Goal: Task Accomplishment & Management: Complete application form

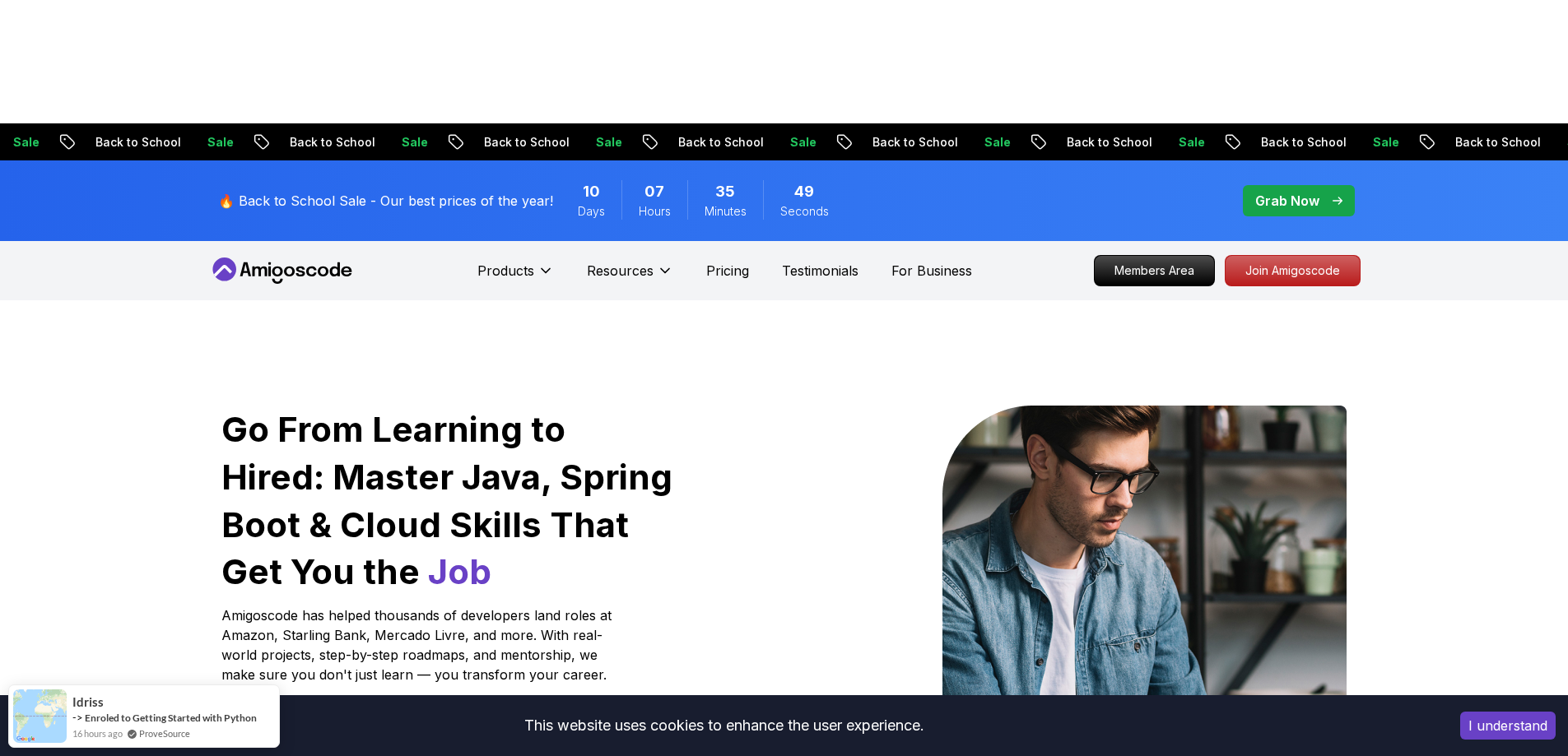
click at [354, 711] on p "Start Free Today - Build Your First Project This Week" at bounding box center [411, 730] width 362 height 38
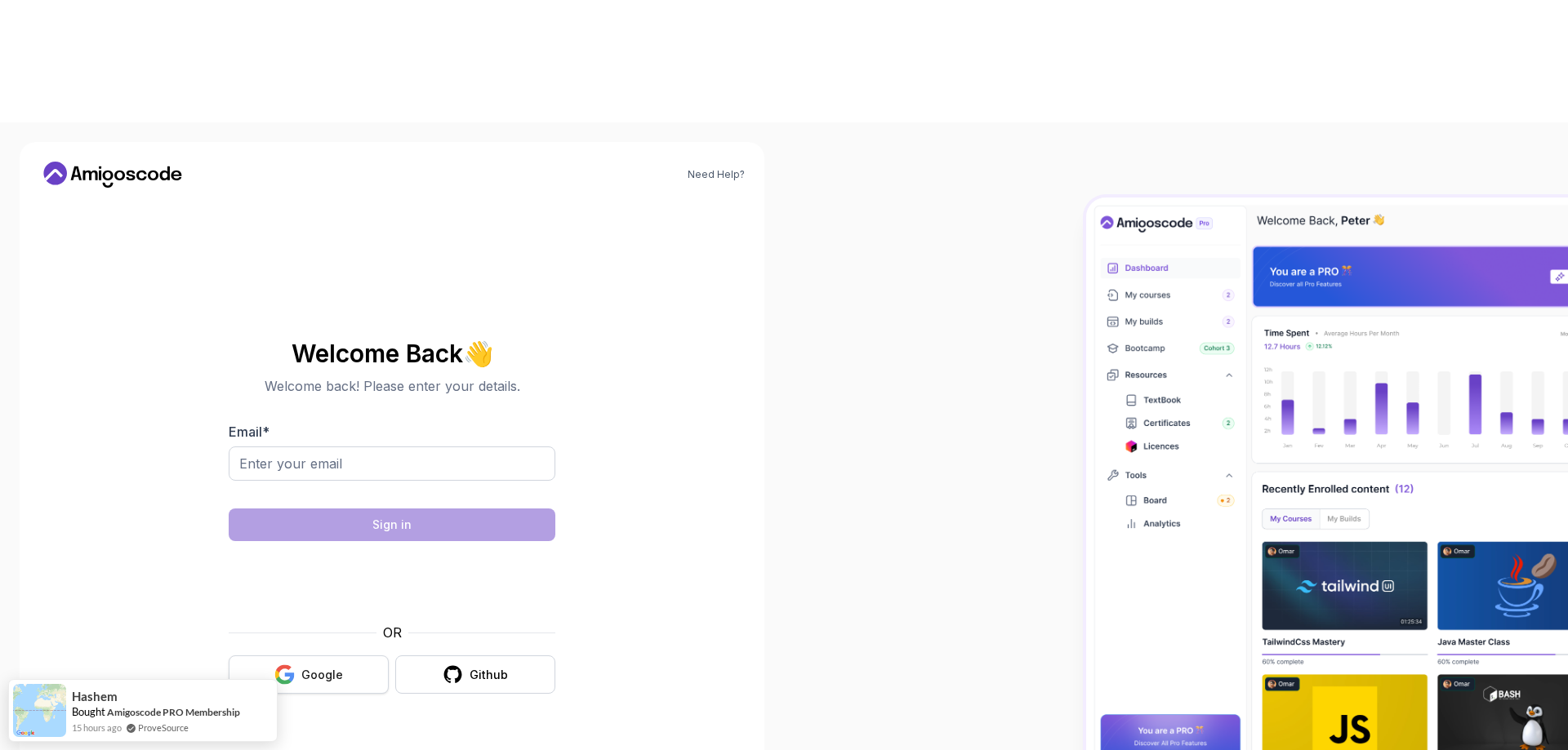
click at [334, 666] on div "Google" at bounding box center [321, 674] width 41 height 16
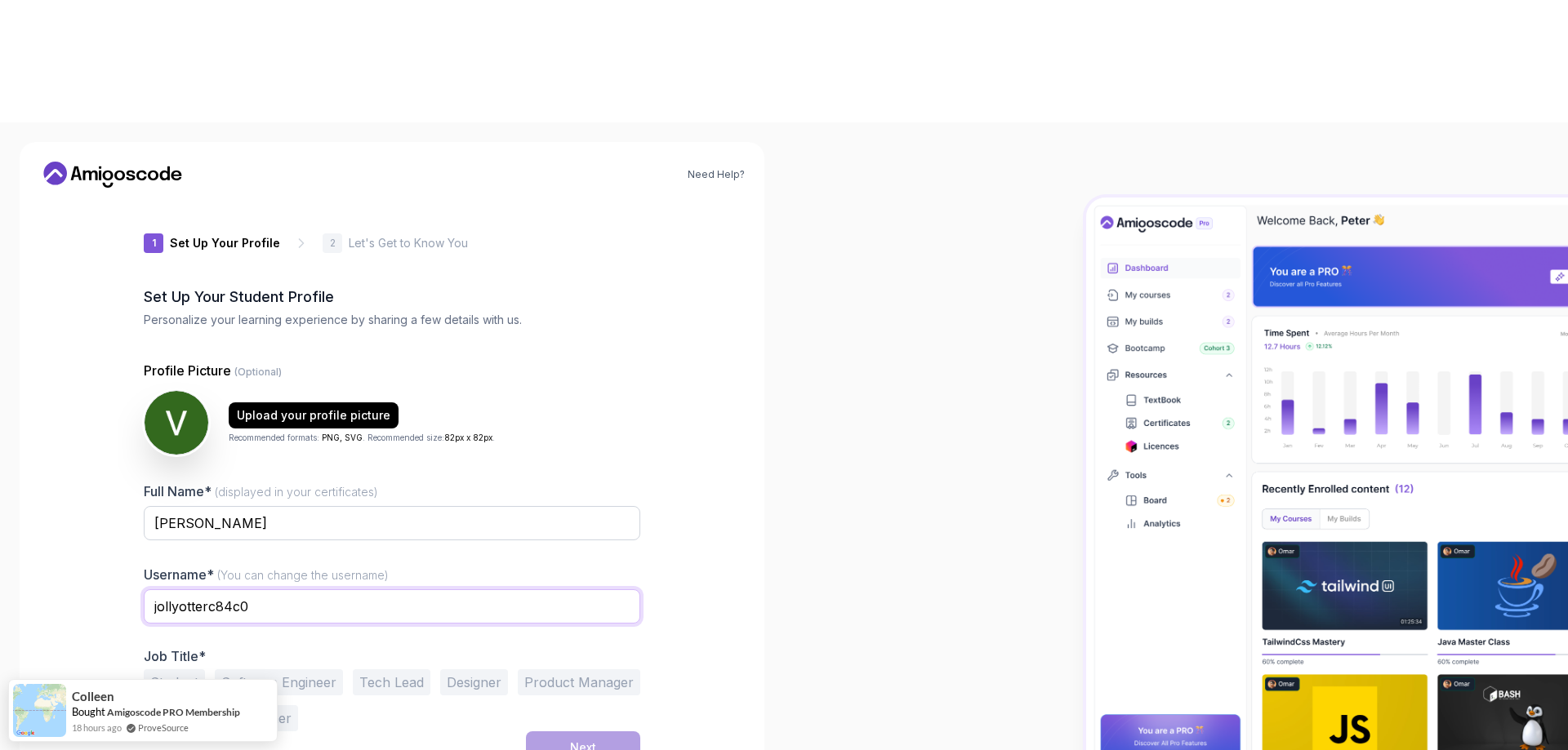
drag, startPoint x: 297, startPoint y: 476, endPoint x: 33, endPoint y: 464, distance: 264.3
click at [33, 464] on div "Need Help? 1 Set Up Your Profile 1 Set Up Your Profile 2 Let's Get to Know You …" at bounding box center [392, 497] width 745 height 711
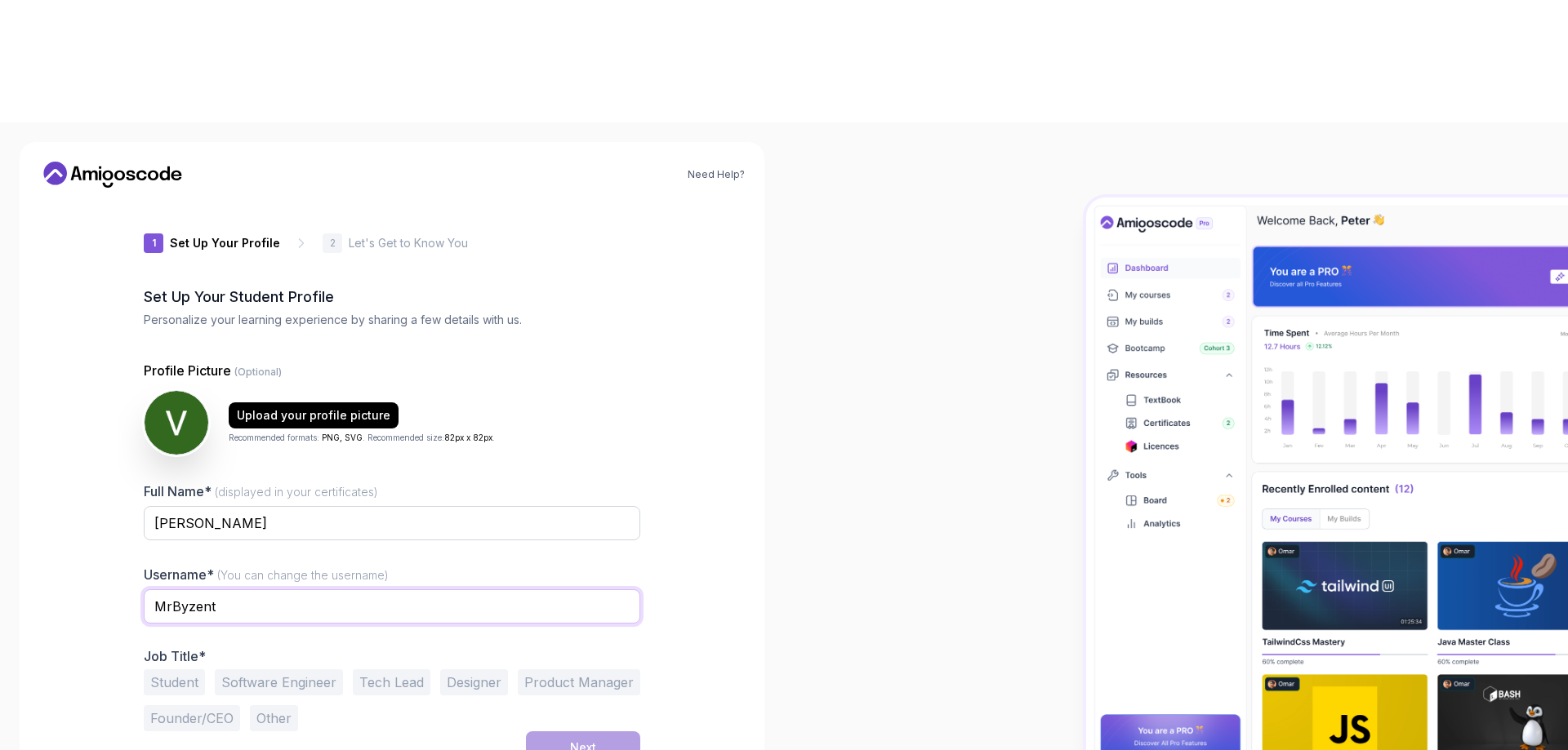
type input "MrByzent"
click at [756, 526] on div "Need Help? 1 Set Up Your Profile 1 Set Up Your Profile 2 Let's Get to Know You …" at bounding box center [392, 497] width 745 height 711
click at [587, 669] on button "Product Manager" at bounding box center [578, 682] width 122 height 26
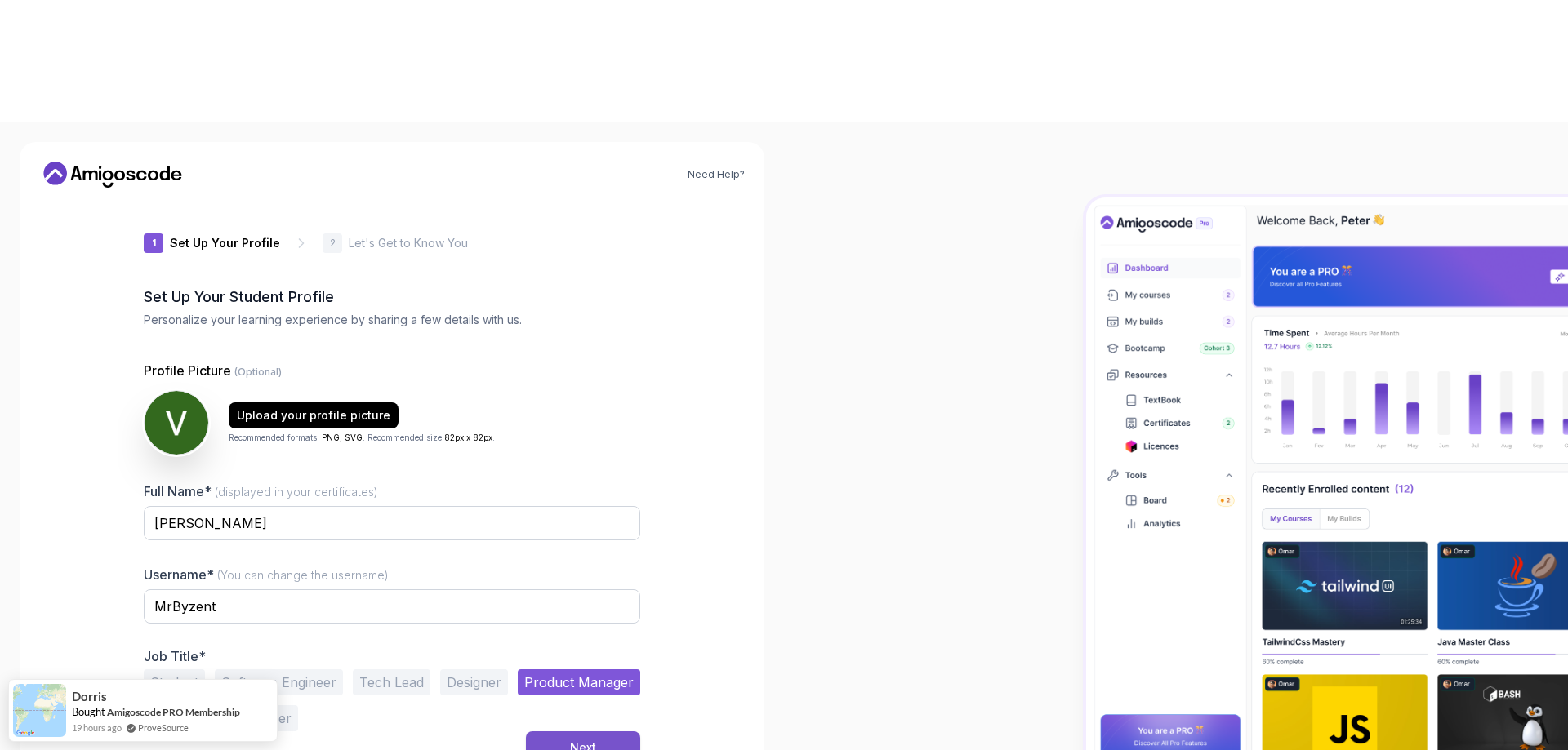
click at [564, 731] on button "Next" at bounding box center [583, 747] width 114 height 33
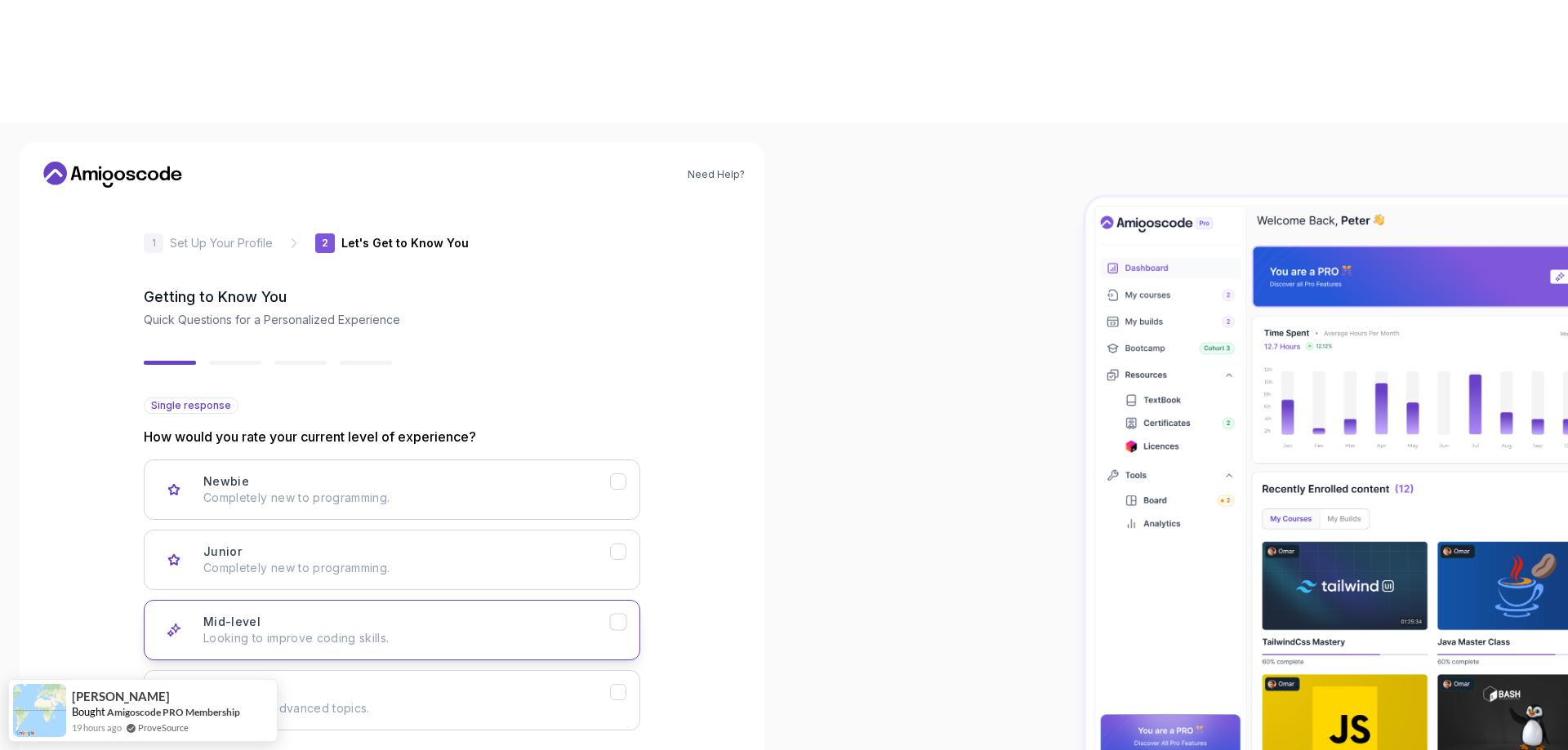
click at [503, 613] on div "Mid-level Looking to improve coding skills." at bounding box center [406, 630] width 407 height 33
click at [577, 530] on button "Junior Completely new to programming." at bounding box center [392, 560] width 496 height 61
click at [566, 630] on p "Looking to improve coding skills." at bounding box center [406, 638] width 407 height 16
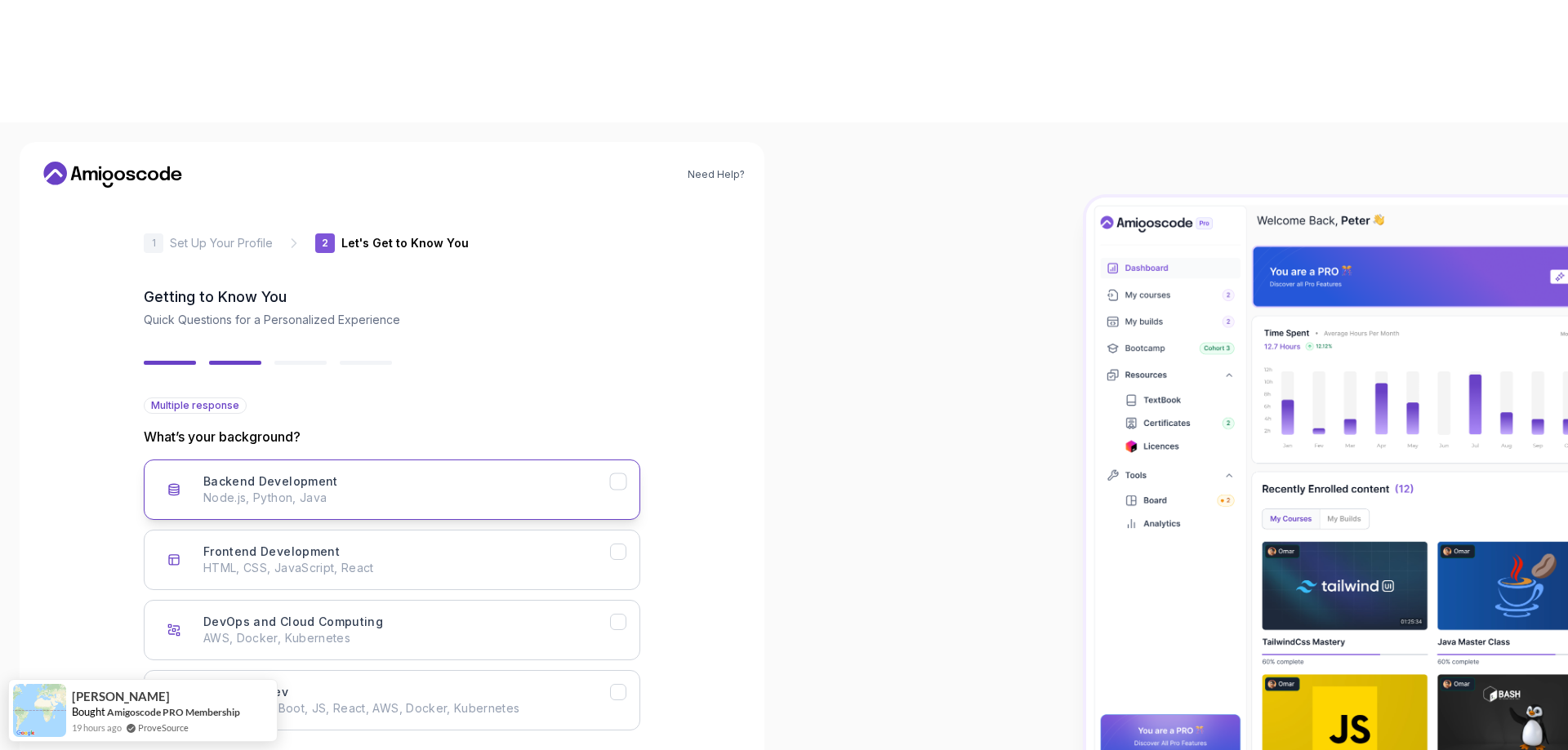
click at [537, 489] on p "Node.js, Python, Java" at bounding box center [406, 497] width 407 height 16
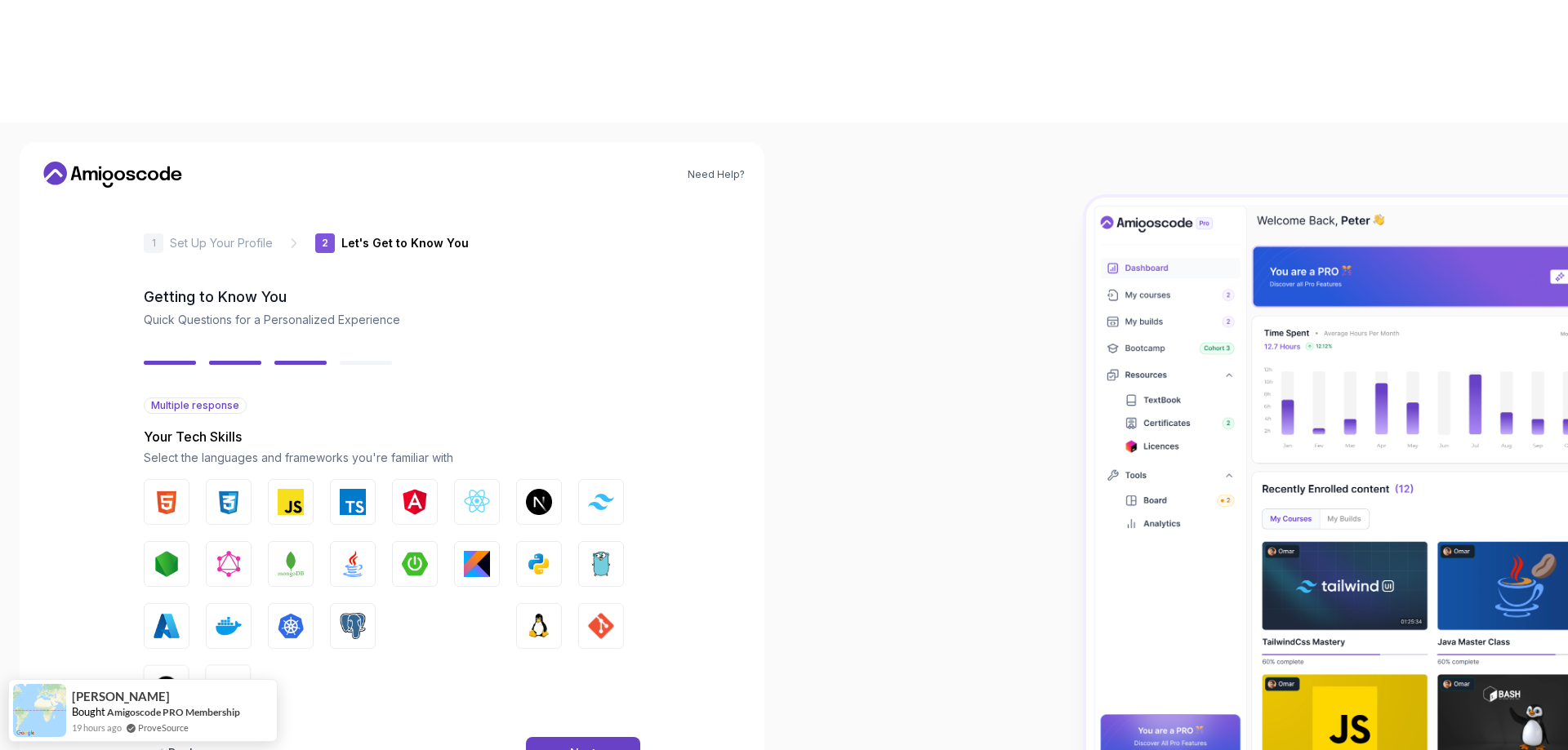
click at [180, 745] on div "Back" at bounding box center [182, 753] width 28 height 16
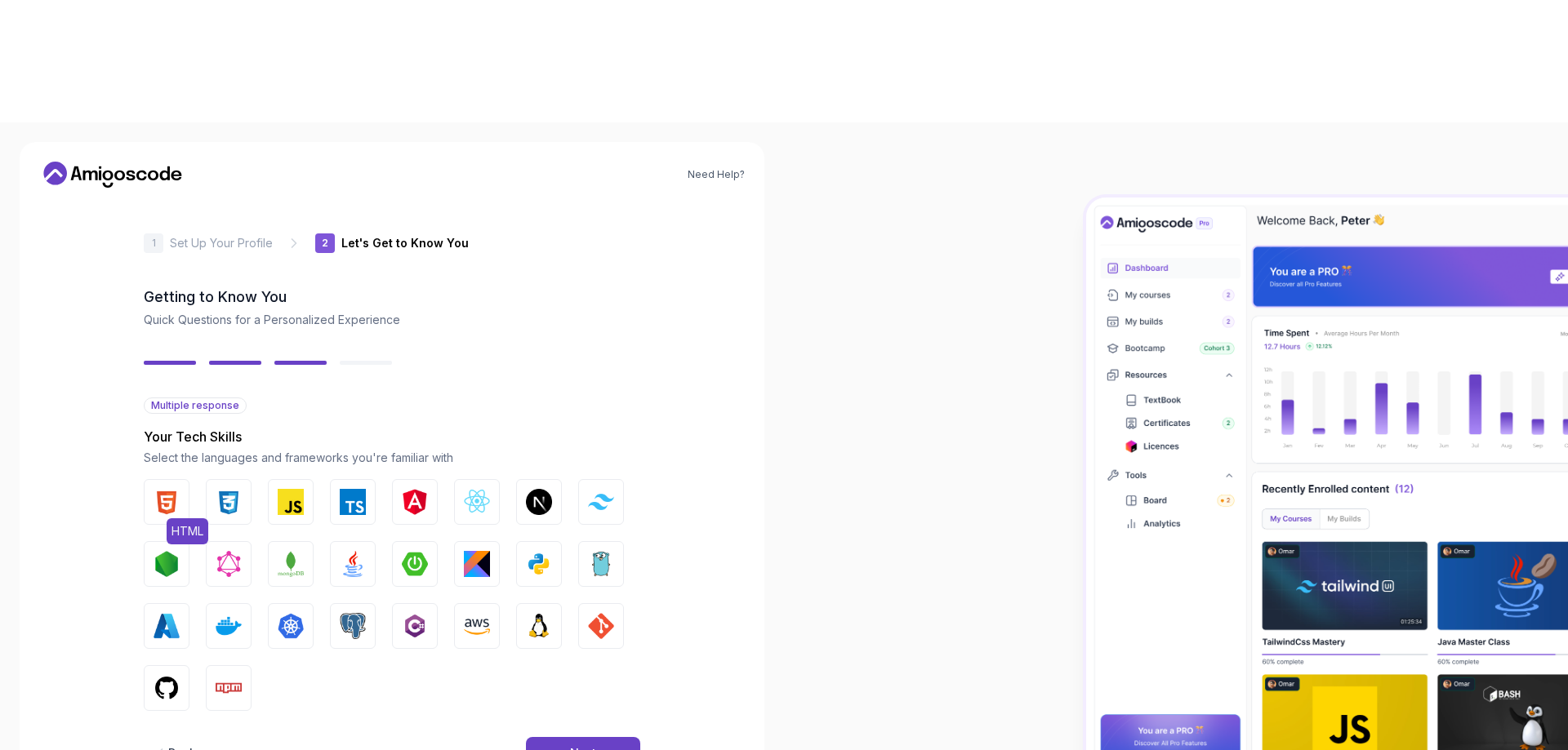
click at [181, 479] on button "HTML" at bounding box center [166, 502] width 46 height 46
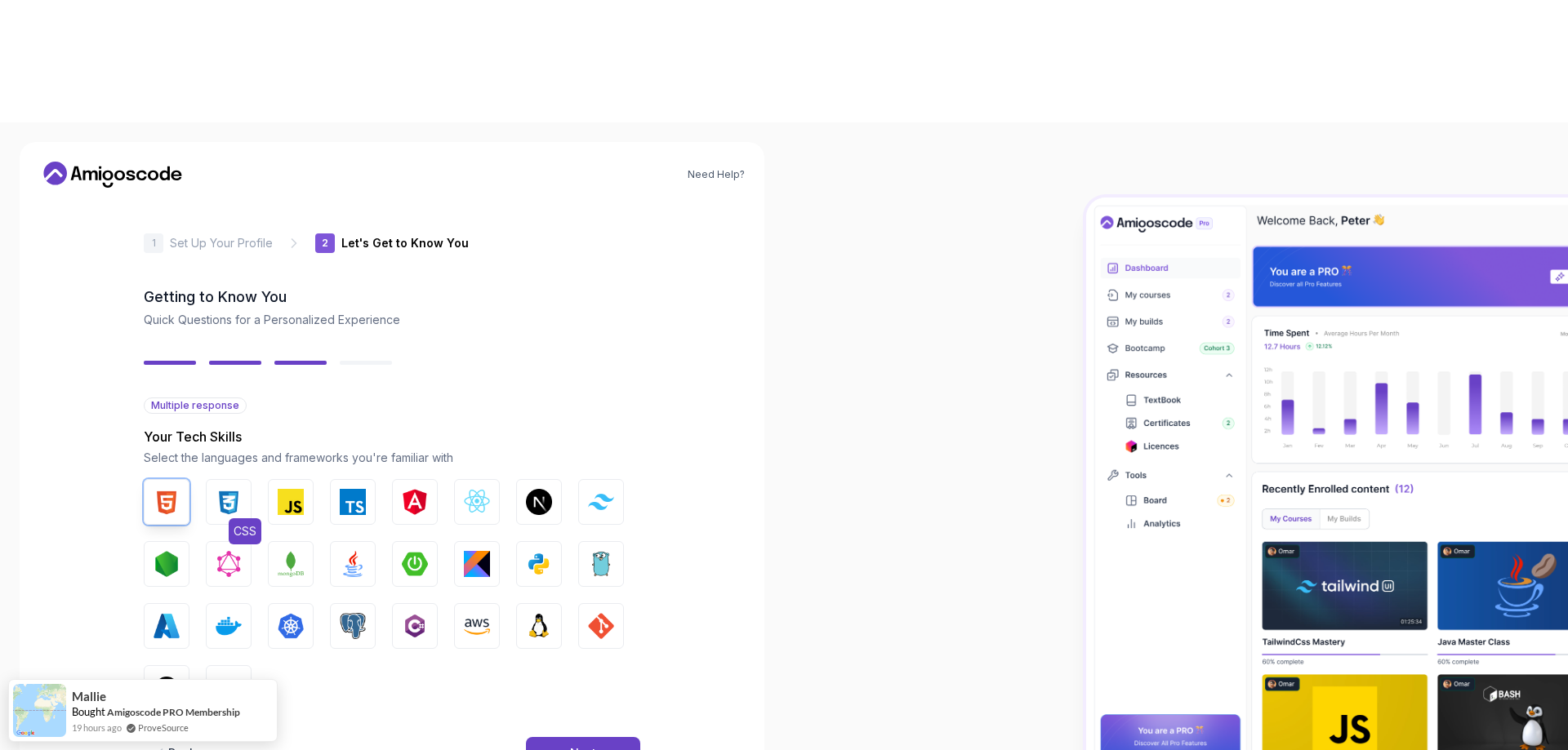
click at [235, 488] on img "button" at bounding box center [228, 501] width 26 height 26
click at [286, 488] on img "button" at bounding box center [291, 501] width 26 height 26
click at [602, 612] on img "button" at bounding box center [600, 625] width 26 height 26
click at [534, 612] on img "button" at bounding box center [539, 625] width 26 height 26
click at [402, 612] on img "button" at bounding box center [415, 625] width 26 height 26
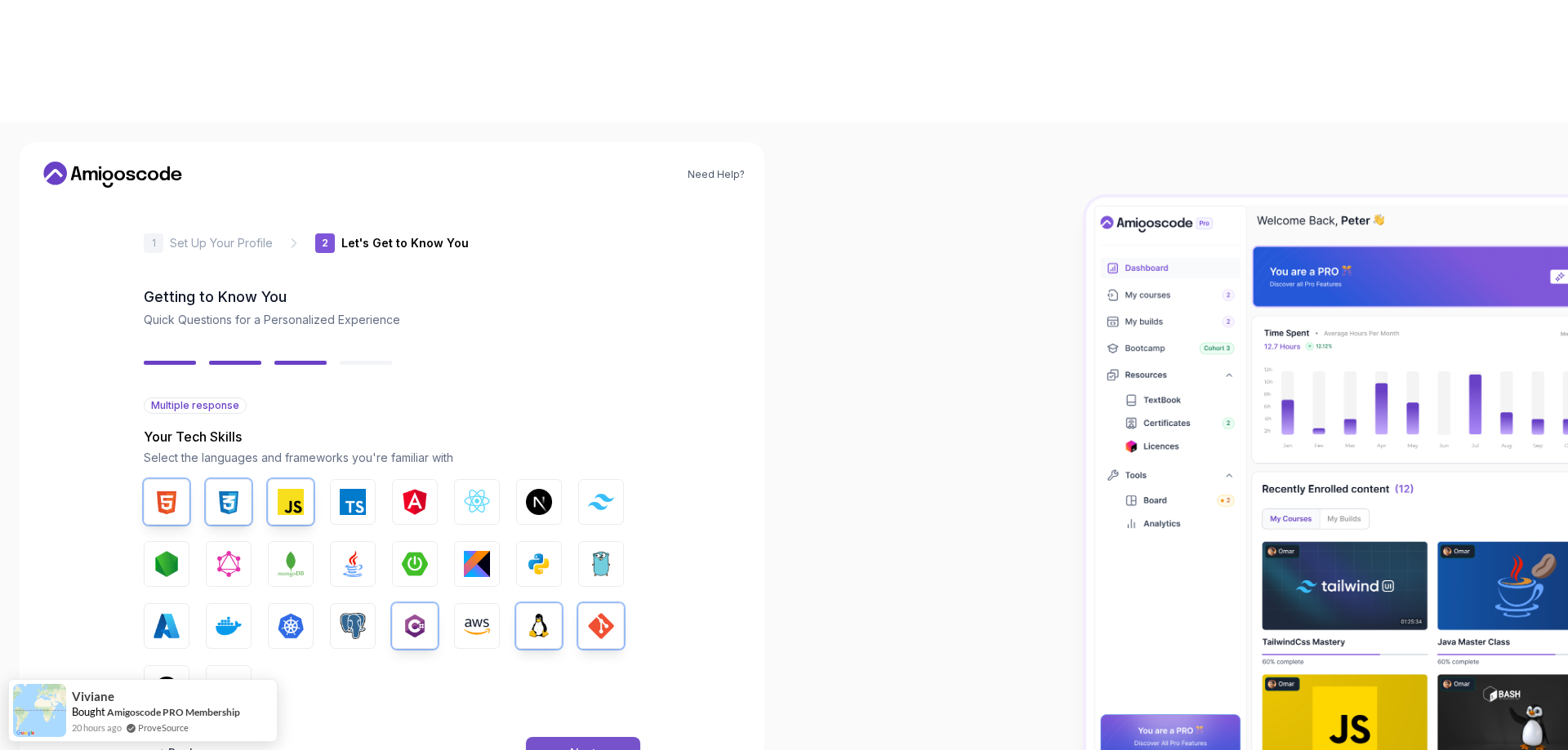
click at [580, 745] on div "Next" at bounding box center [582, 753] width 26 height 16
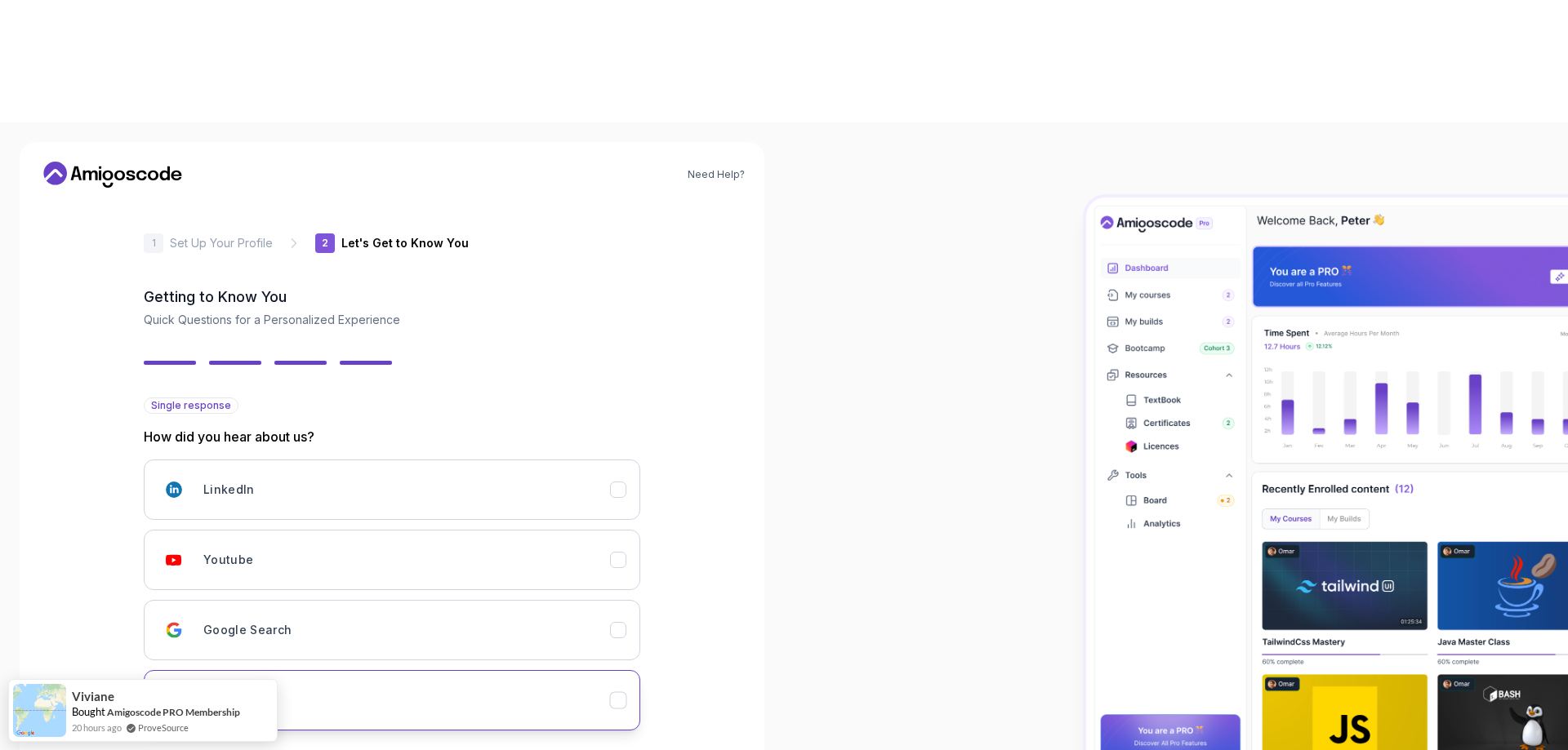
click at [519, 684] on div "Other..." at bounding box center [406, 700] width 407 height 33
click at [518, 740] on input "text" at bounding box center [392, 758] width 496 height 35
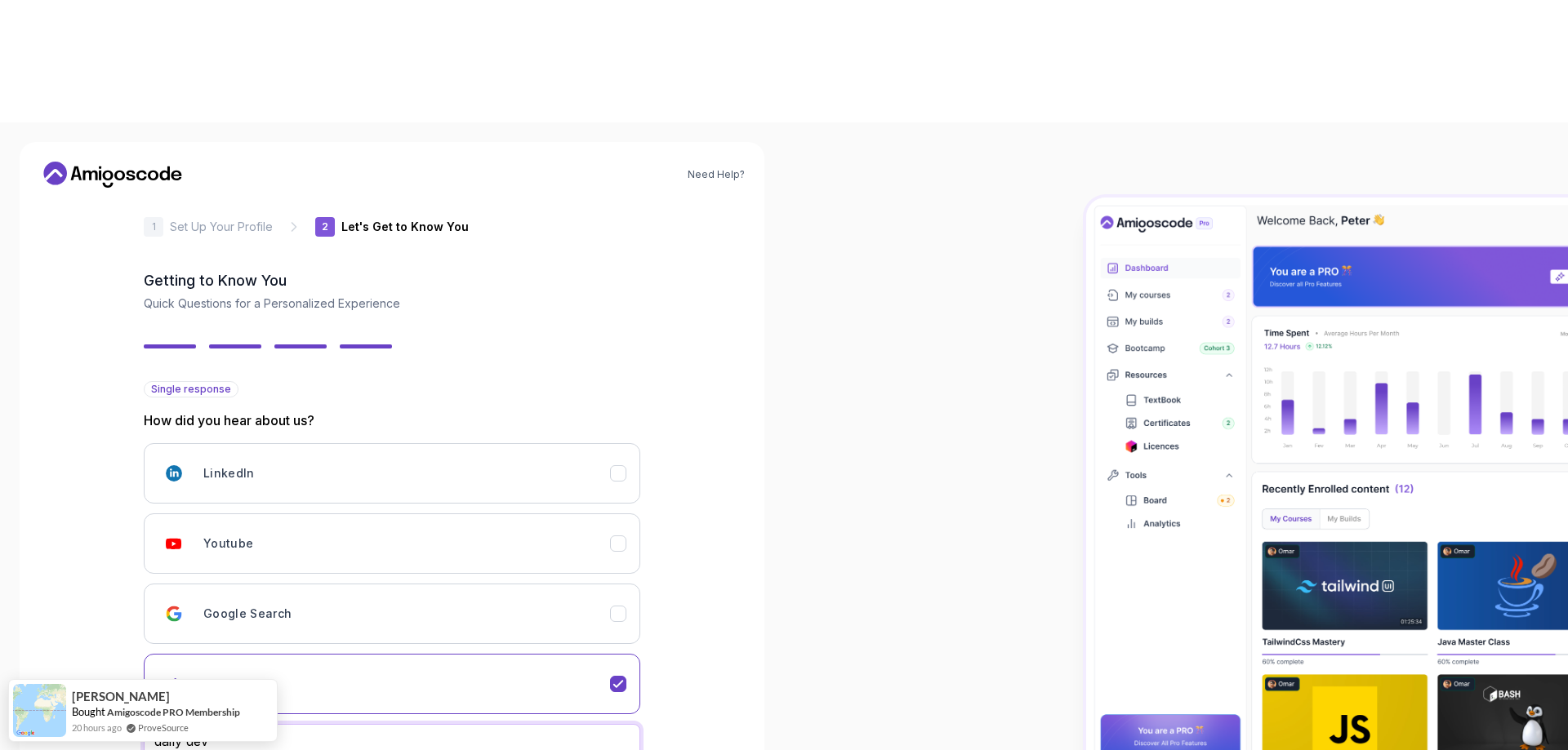
type input "daily dev"
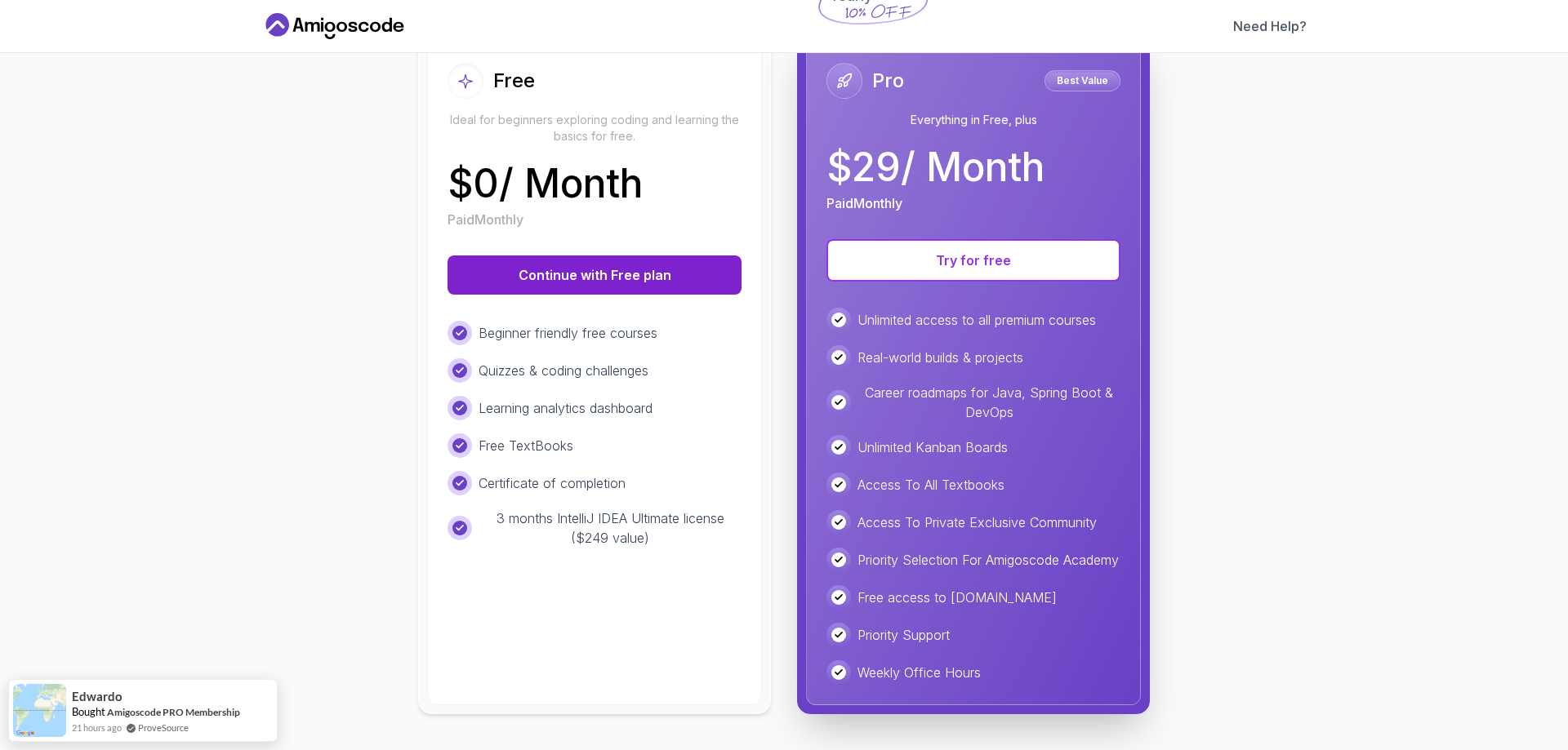
scroll to position [213, 0]
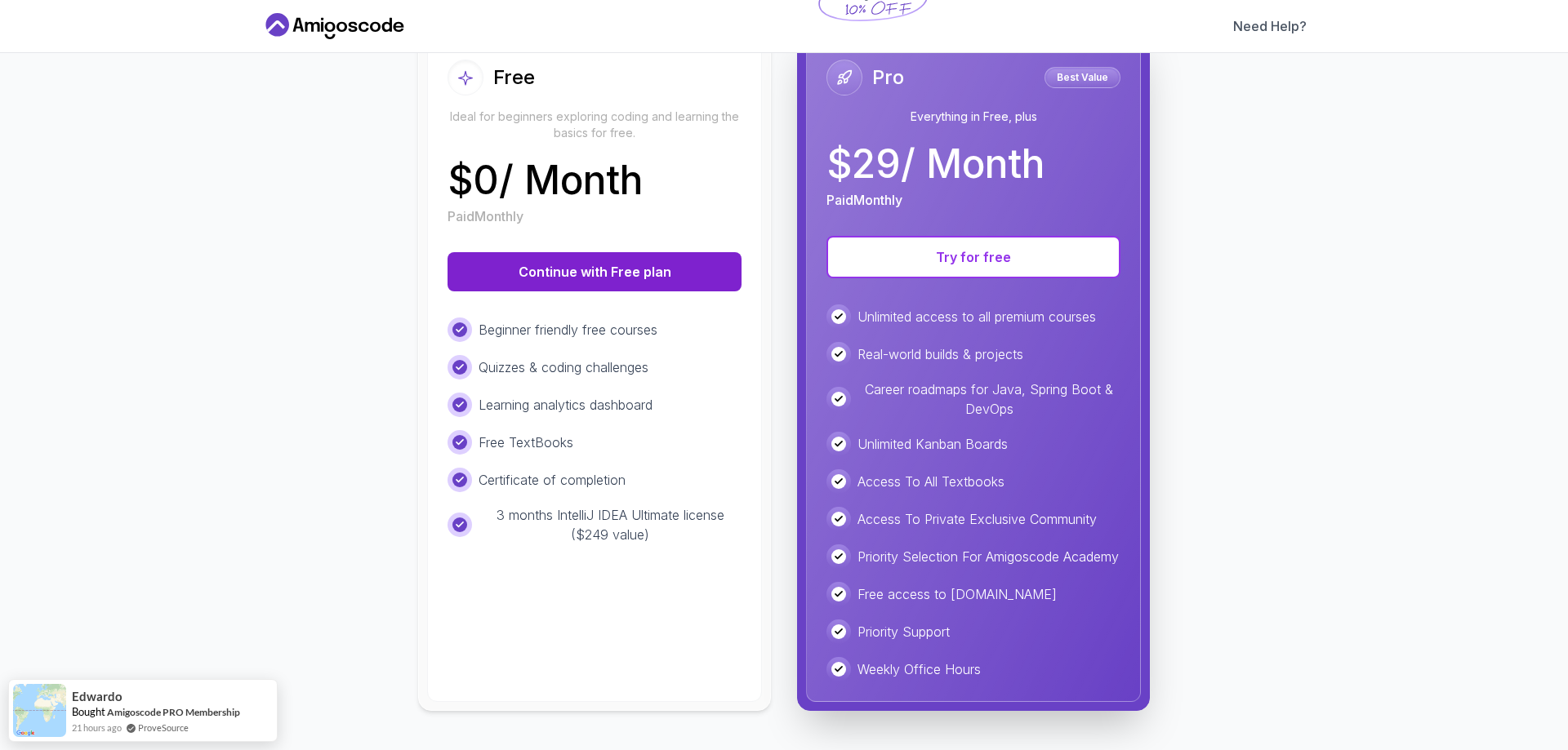
click at [623, 272] on button "Continue with Free plan" at bounding box center [594, 271] width 294 height 39
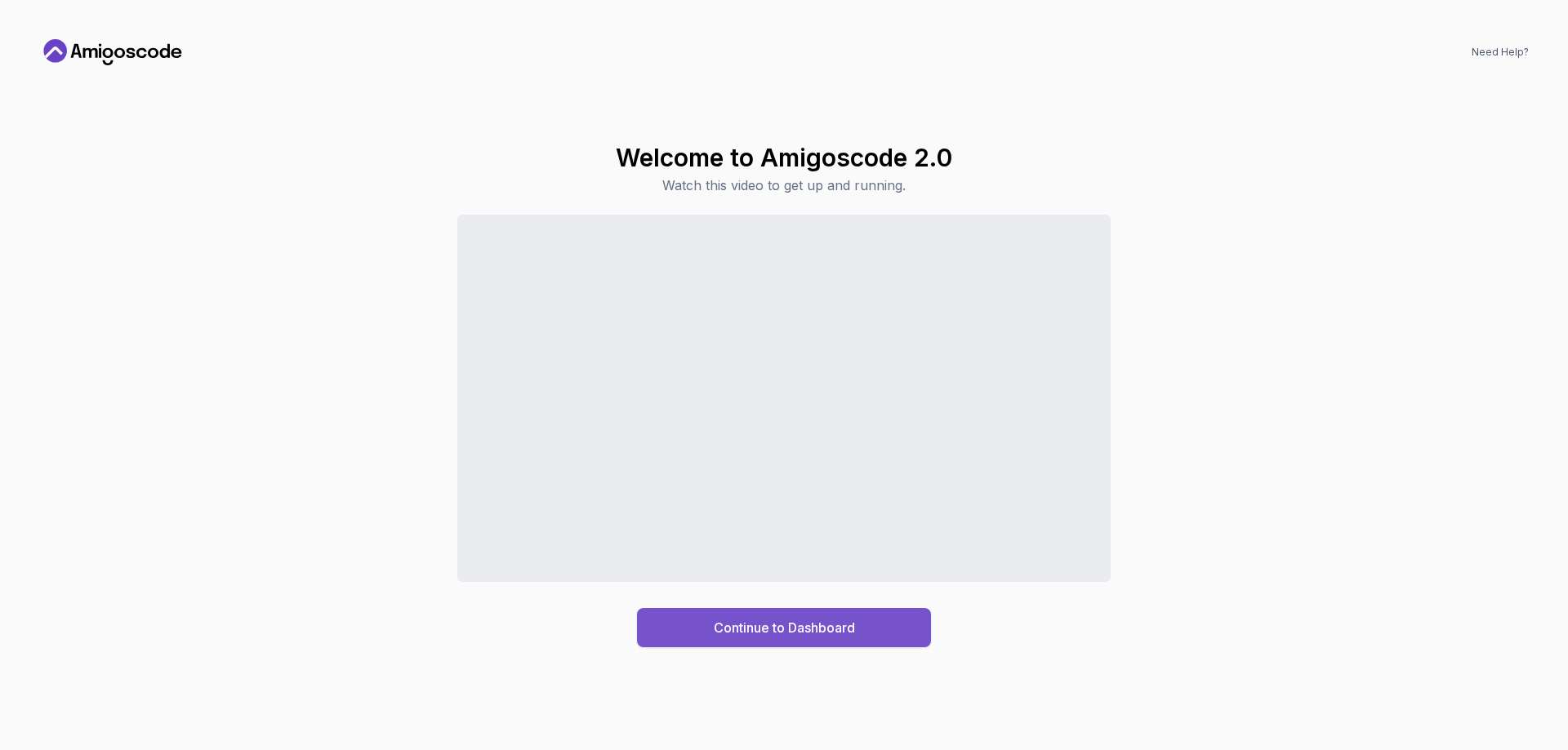
click at [791, 618] on div "Continue to Dashboard" at bounding box center [784, 628] width 141 height 19
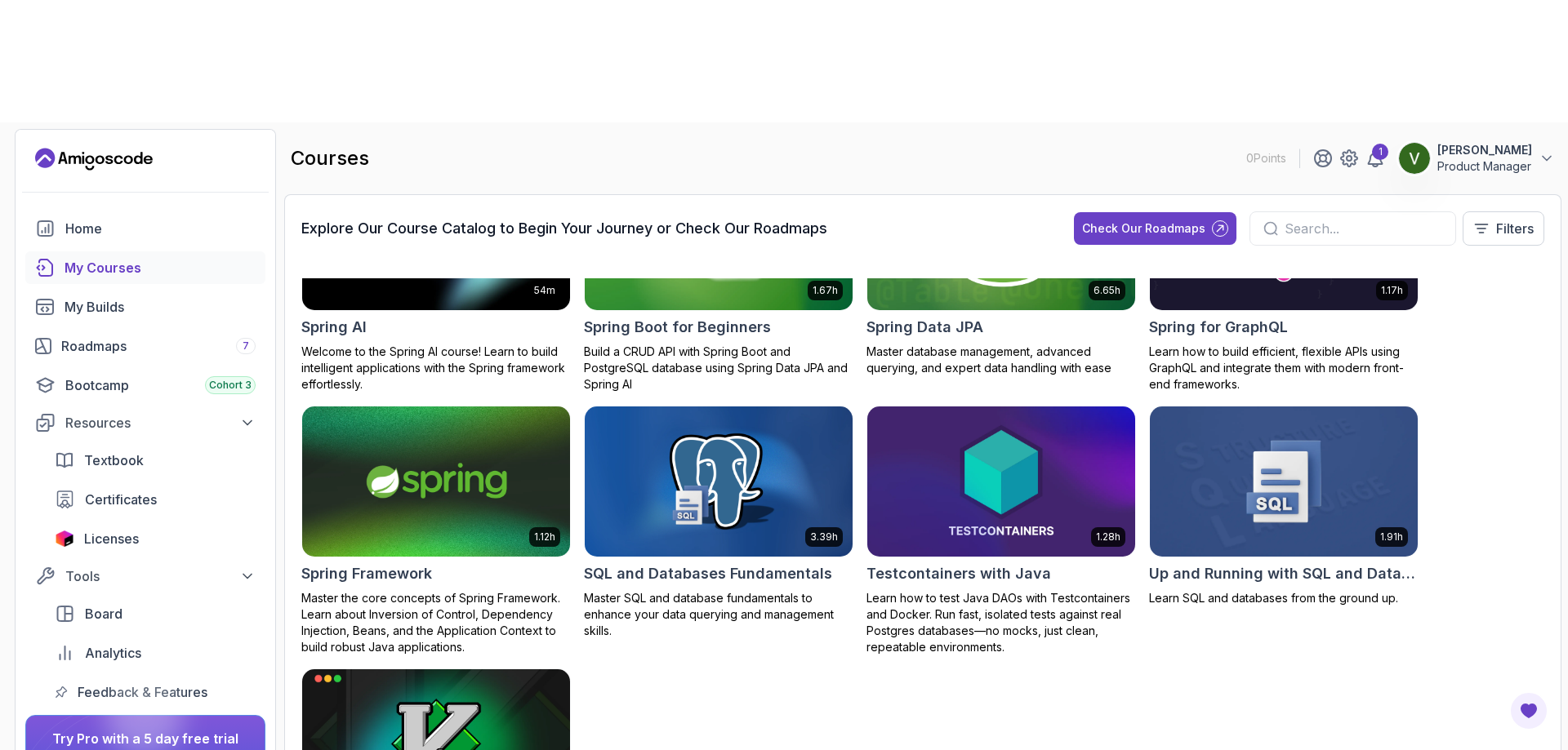
scroll to position [2390, 0]
